Goal: Task Accomplishment & Management: Complete application form

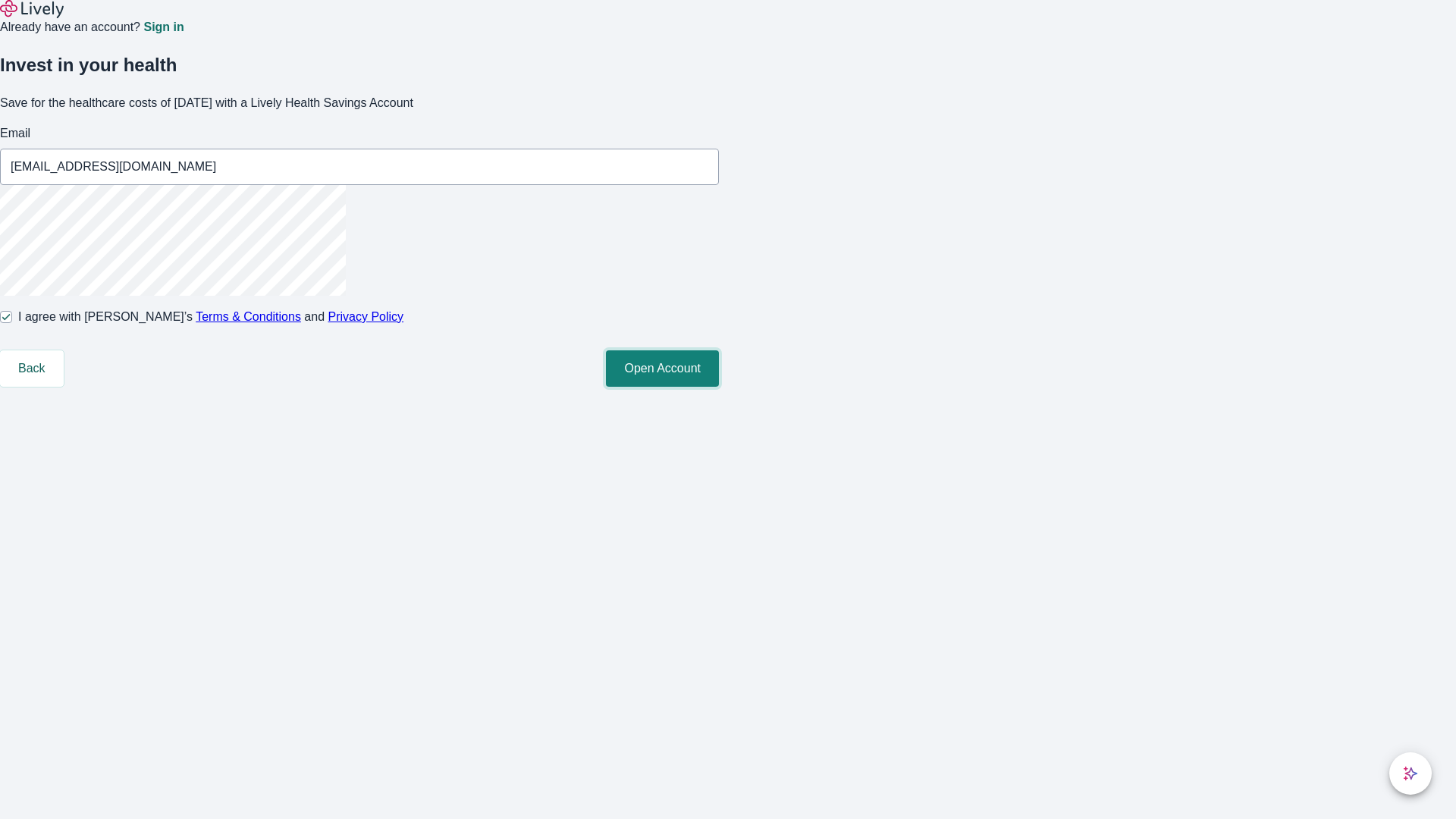
click at [719, 387] on button "Open Account" at bounding box center [662, 368] width 113 height 37
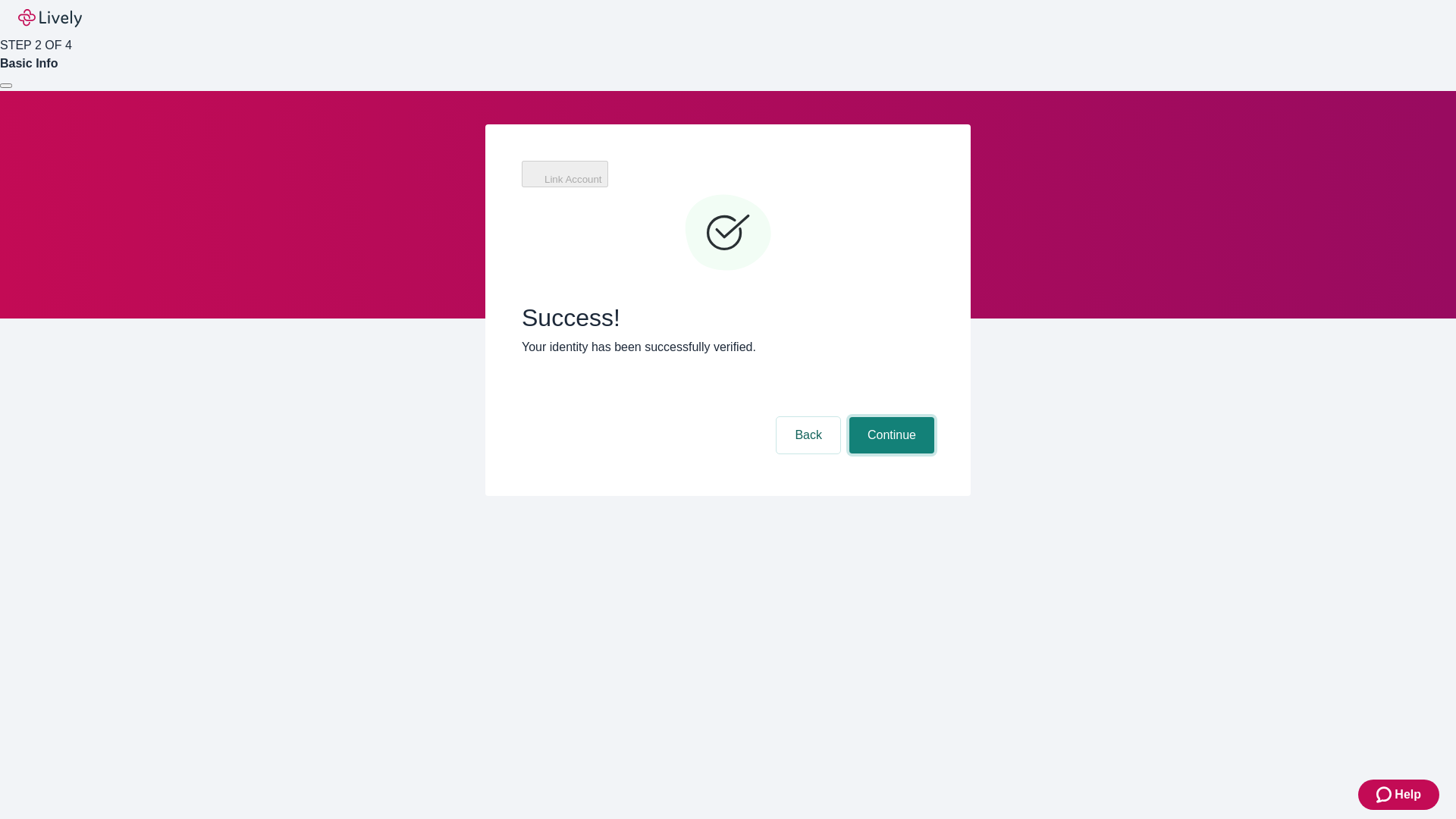
click at [935, 417] on button "Continue" at bounding box center [891, 436] width 85 height 37
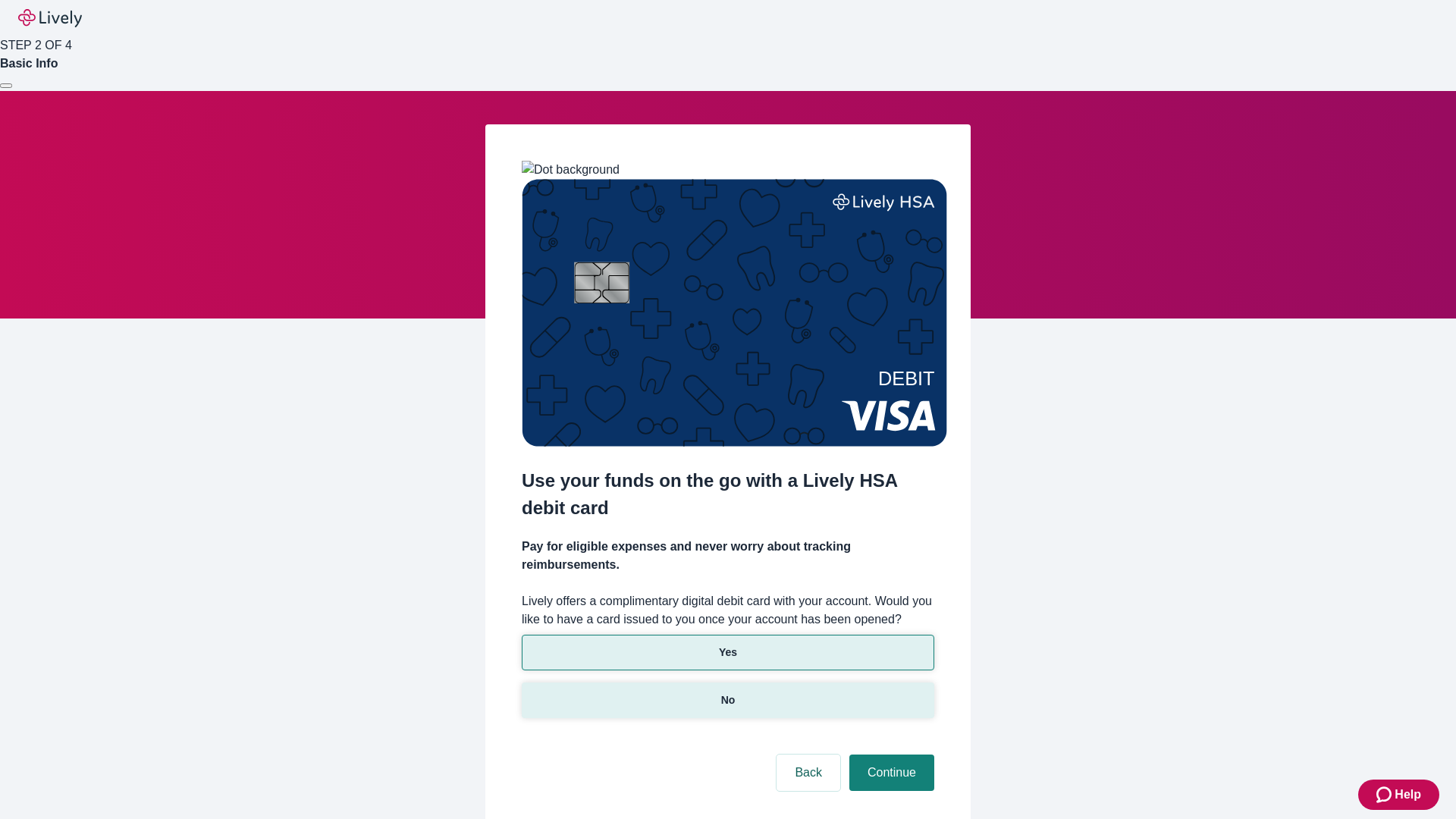
click at [728, 692] on p "No" at bounding box center [728, 700] width 14 height 16
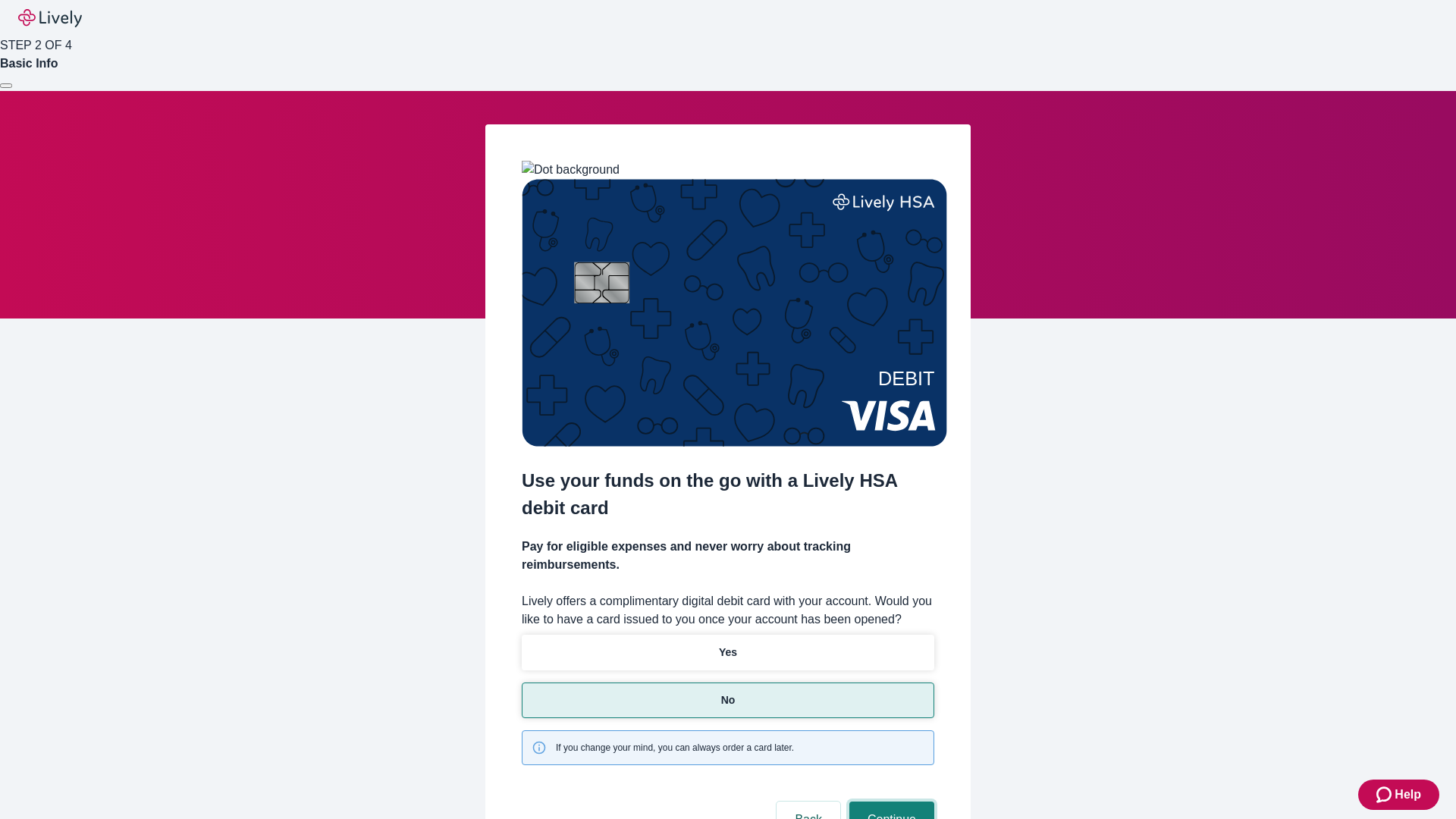
click at [889, 802] on button "Continue" at bounding box center [891, 820] width 85 height 37
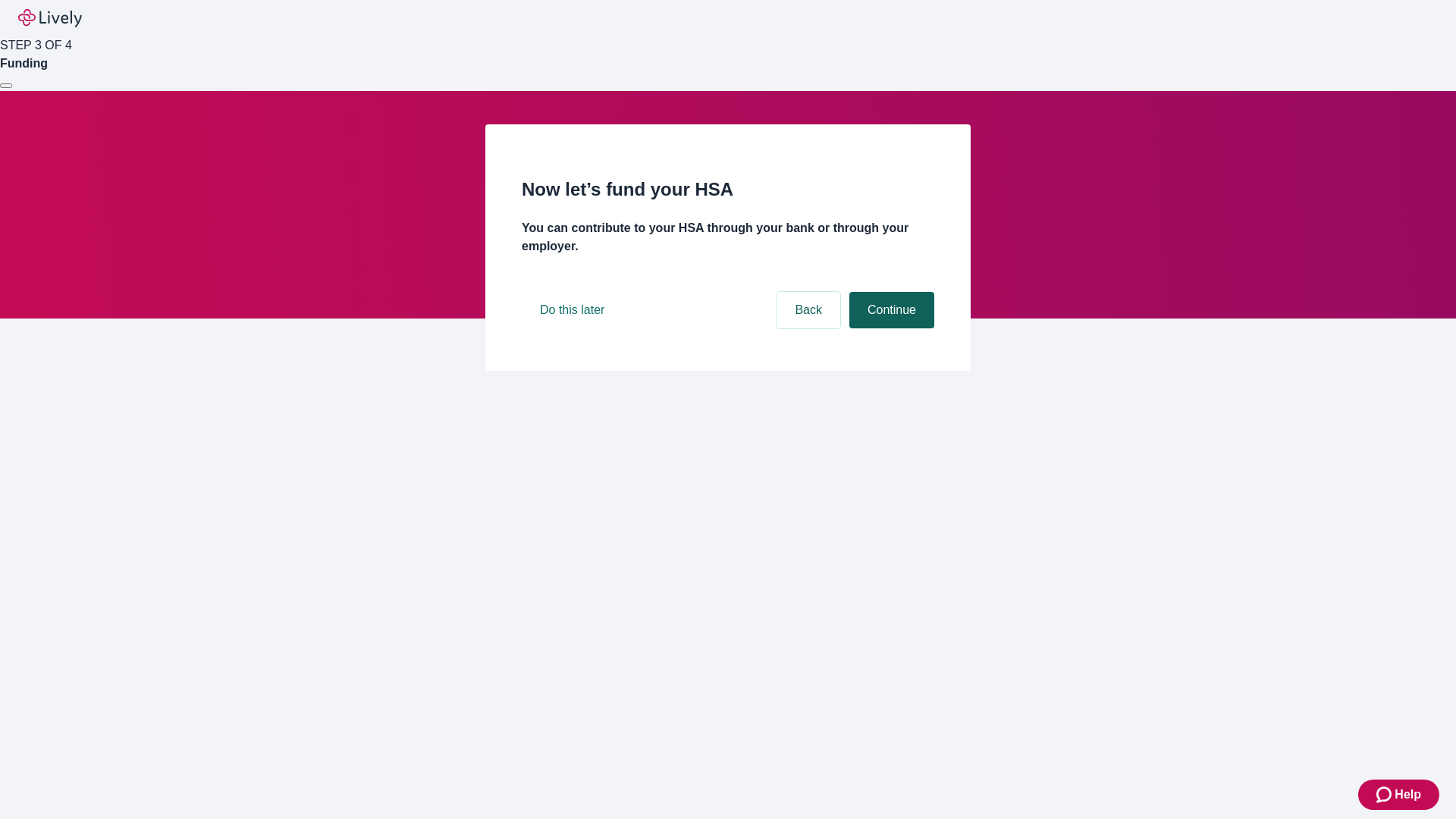
click at [889, 328] on button "Continue" at bounding box center [891, 310] width 85 height 37
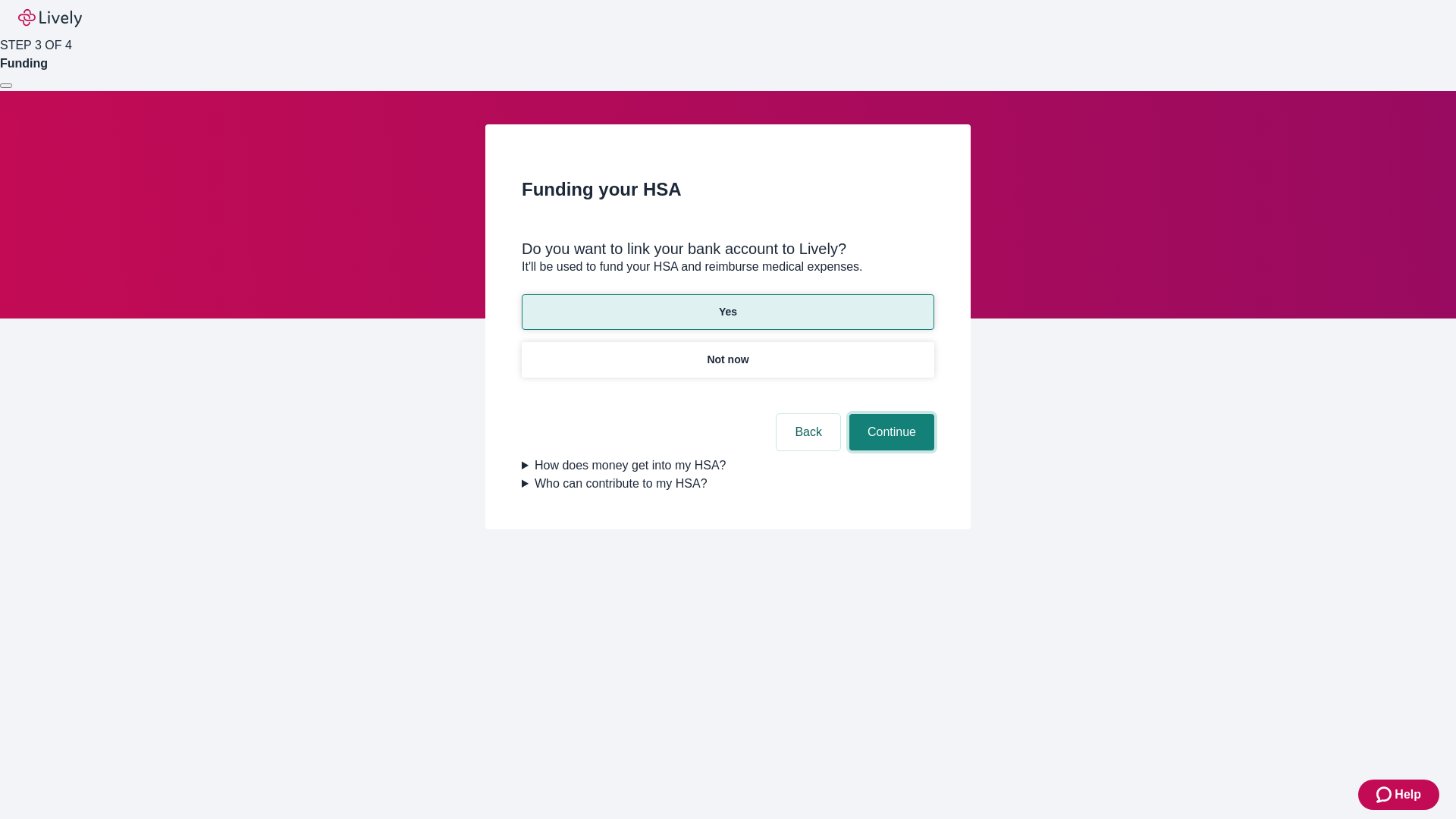
click at [889, 414] on button "Continue" at bounding box center [891, 432] width 85 height 37
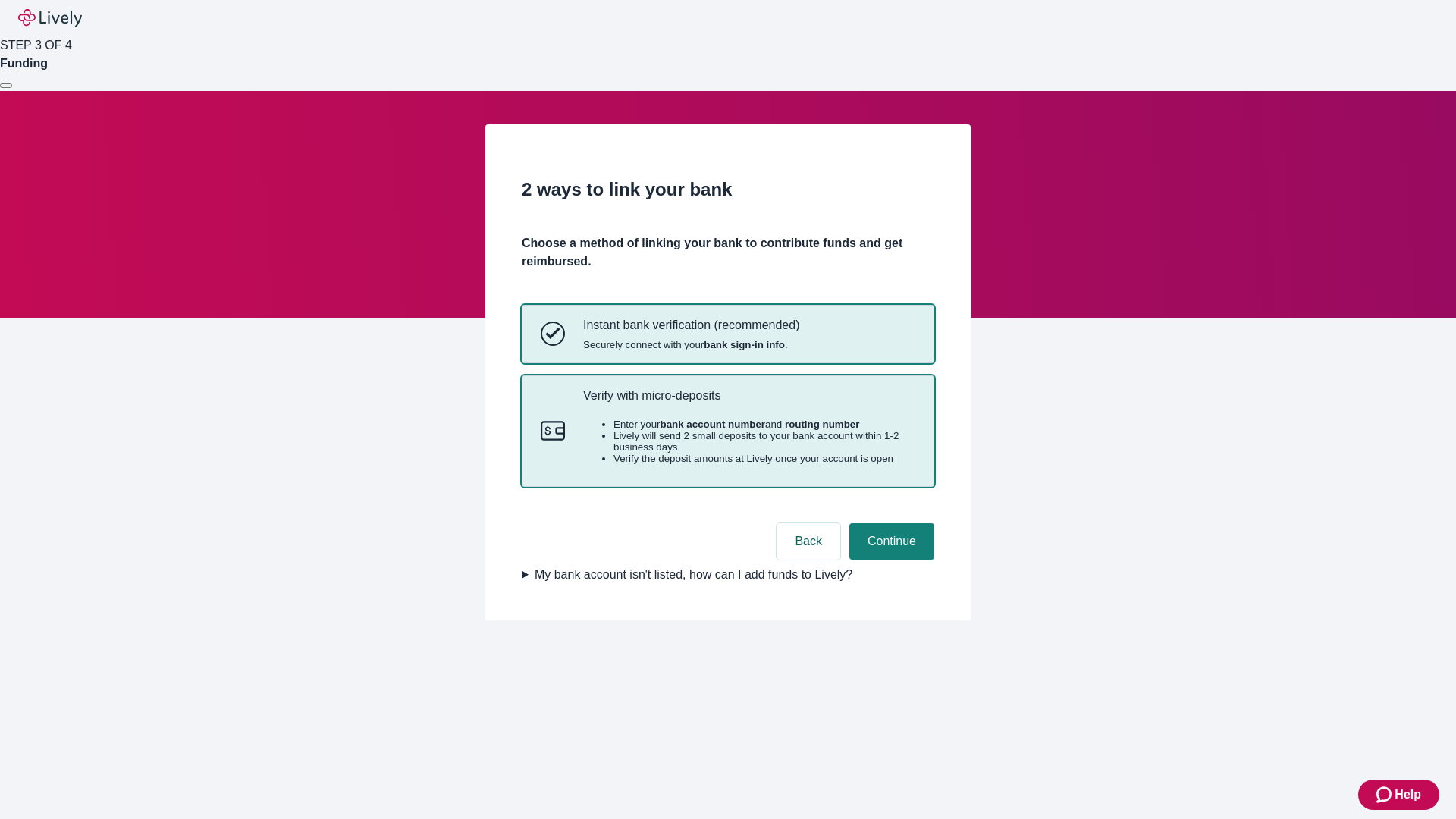
click at [749, 403] on p "Verify with micro-deposits" at bounding box center [749, 396] width 332 height 14
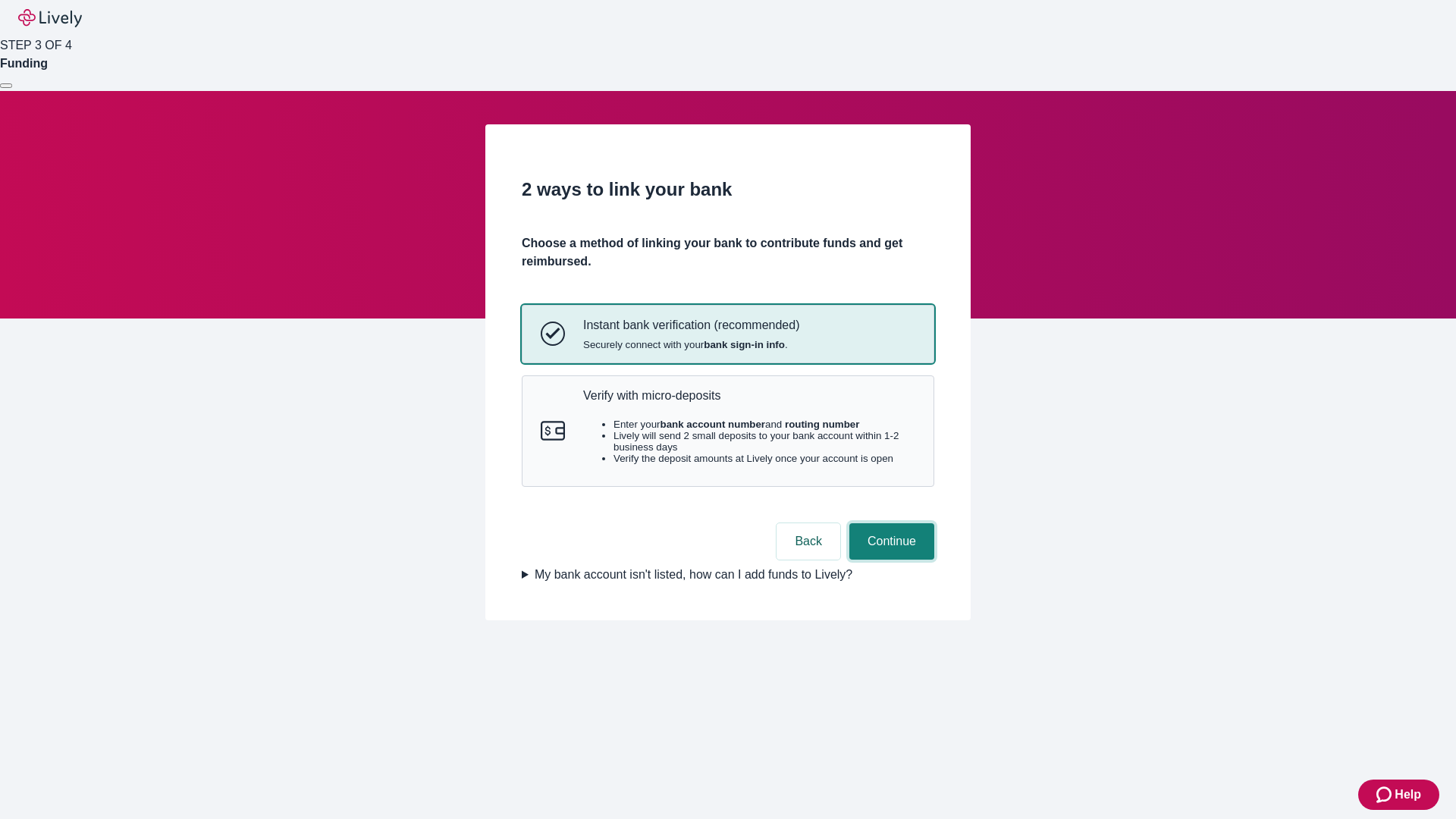
click at [889, 560] on button "Continue" at bounding box center [891, 541] width 85 height 37
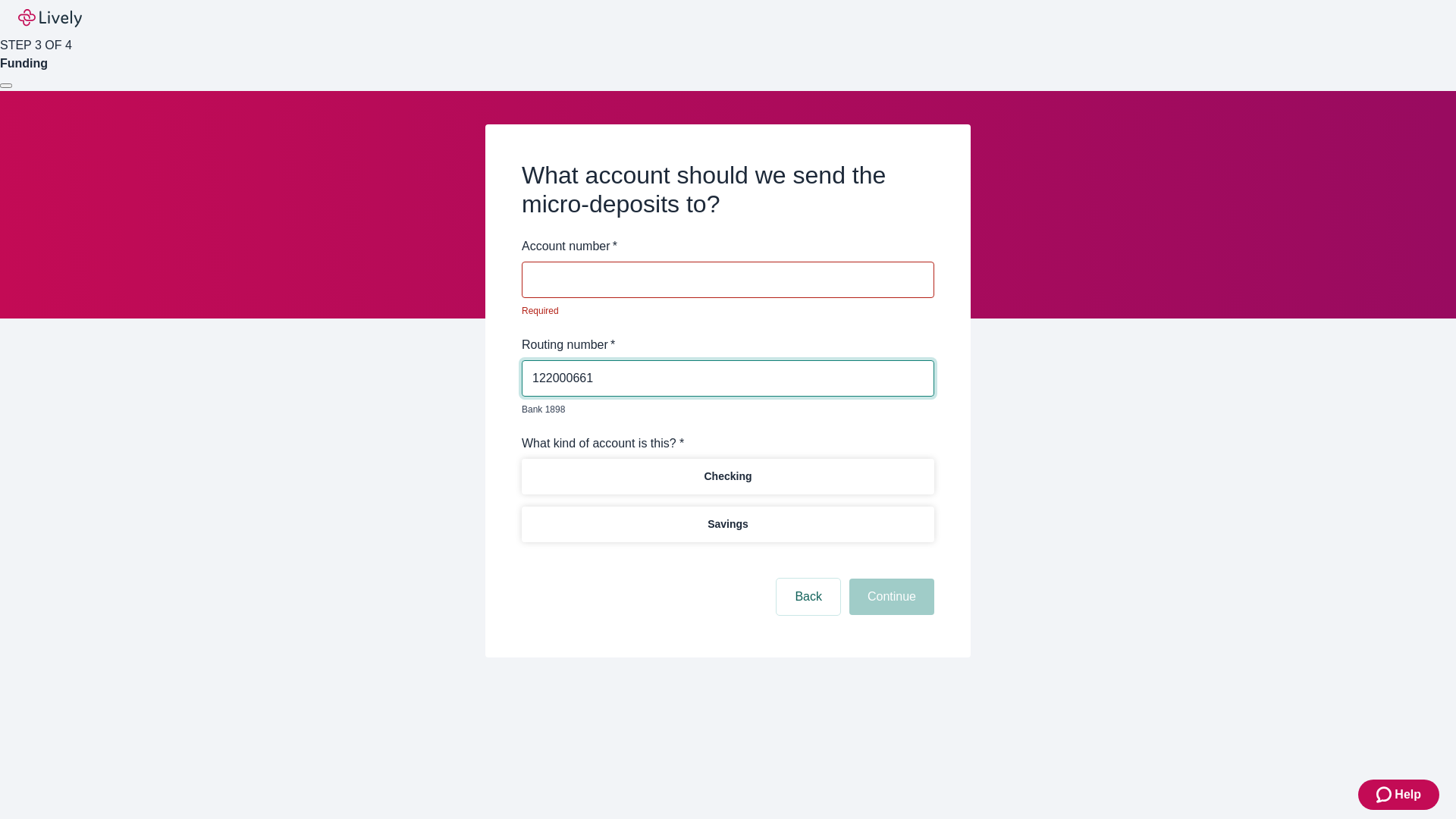
type input "122000661"
type input "401227"
